Goal: Understand process/instructions: Learn how to perform a task or action

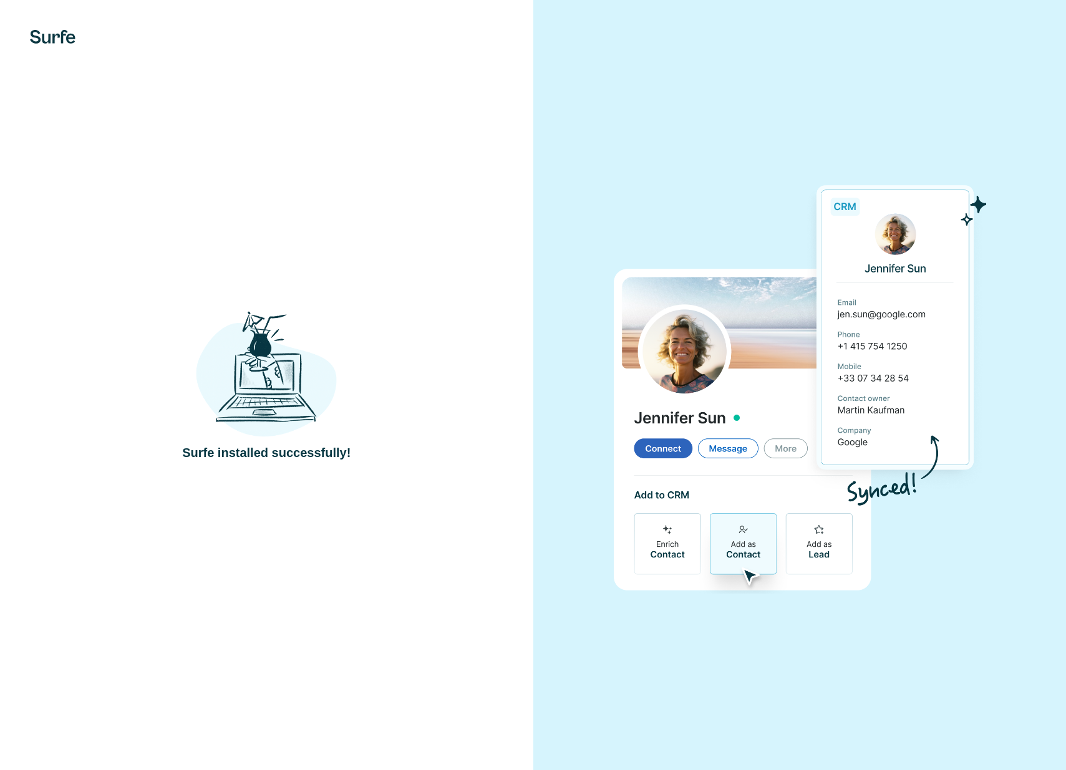
click at [561, 185] on div at bounding box center [799, 385] width 533 height 770
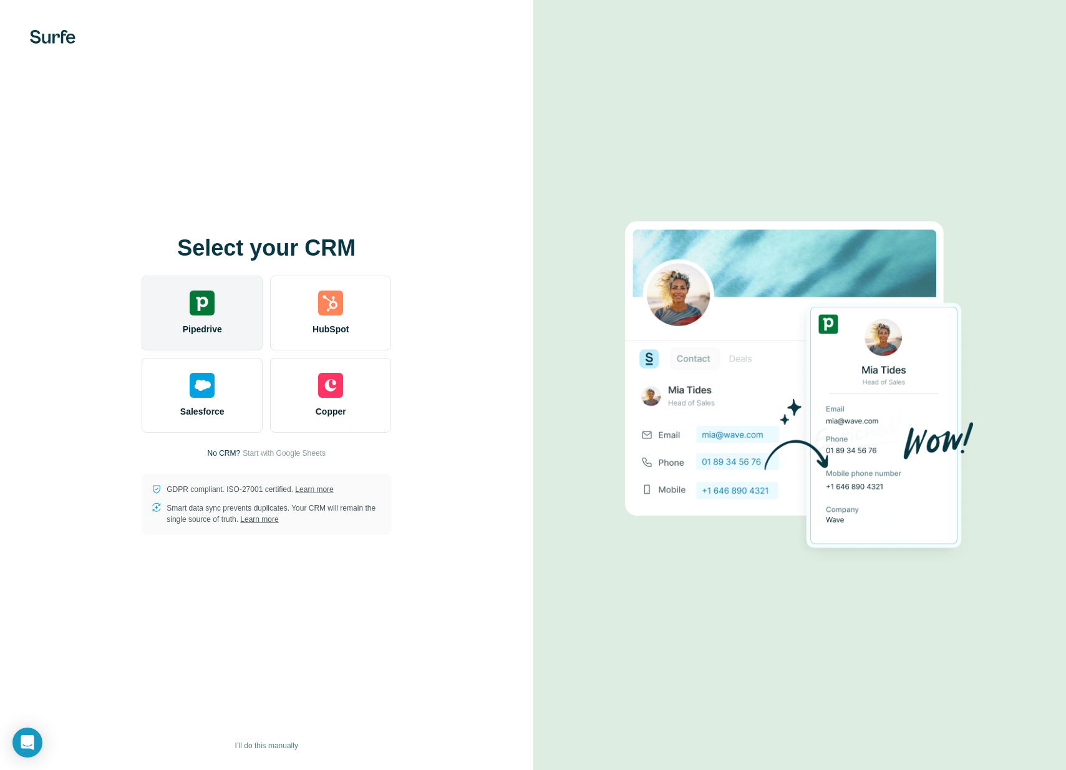
click at [210, 325] on span "Pipedrive" at bounding box center [202, 329] width 39 height 12
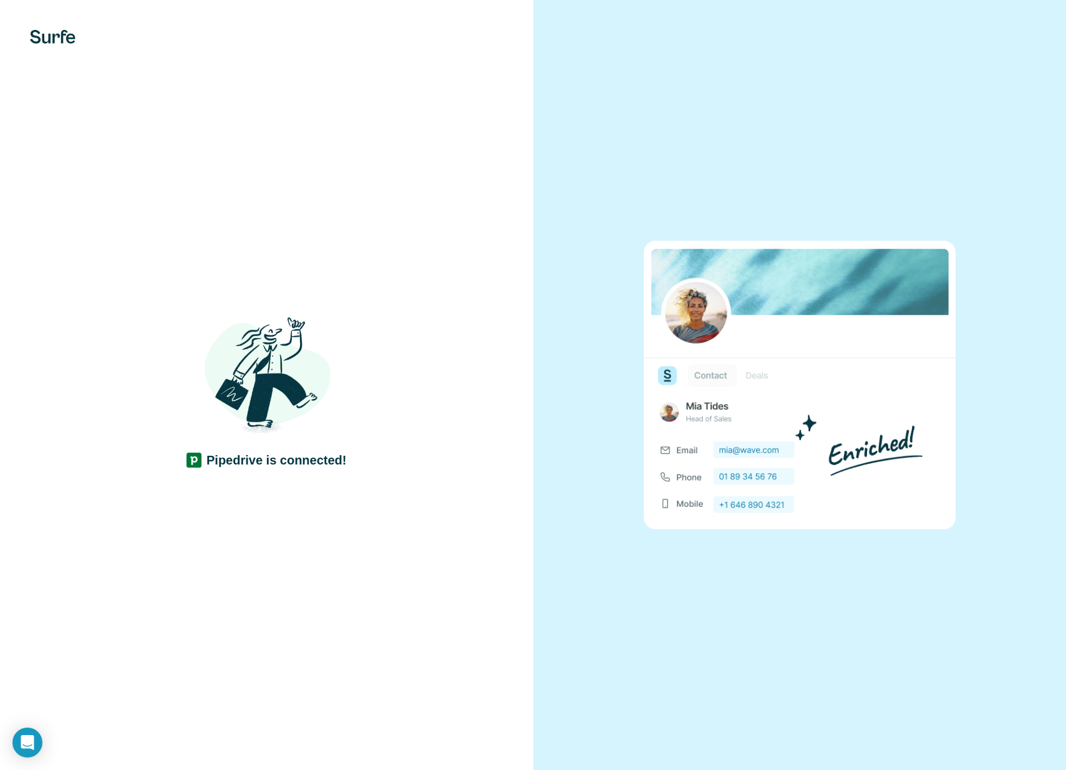
click at [455, 299] on div "Pipedrive is connected!" at bounding box center [266, 385] width 533 height 770
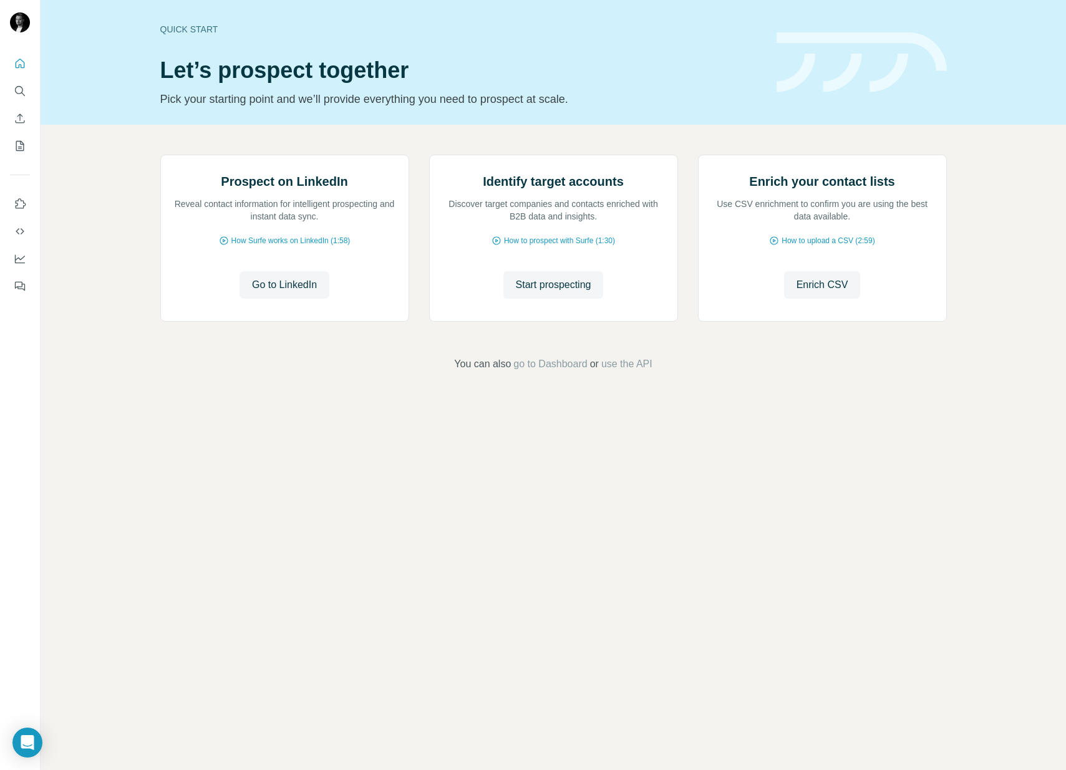
click at [403, 605] on div "Quick start Let’s prospect together Pick your starting point and we’ll provide …" at bounding box center [553, 385] width 1025 height 770
click at [304, 292] on span "Go to LinkedIn" at bounding box center [284, 284] width 65 height 15
